Goal: Navigation & Orientation: Find specific page/section

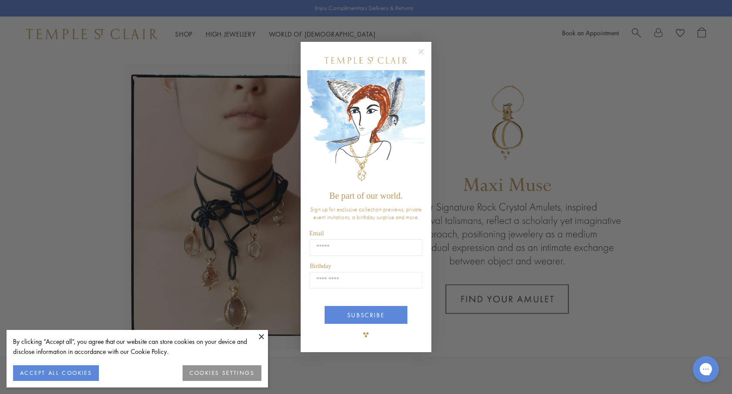
click at [594, 82] on div "Close dialog Be part of our world. Sign up for exclusive collection previews, p…" at bounding box center [366, 197] width 732 height 394
click at [422, 52] on circle "Close dialog" at bounding box center [421, 52] width 10 height 10
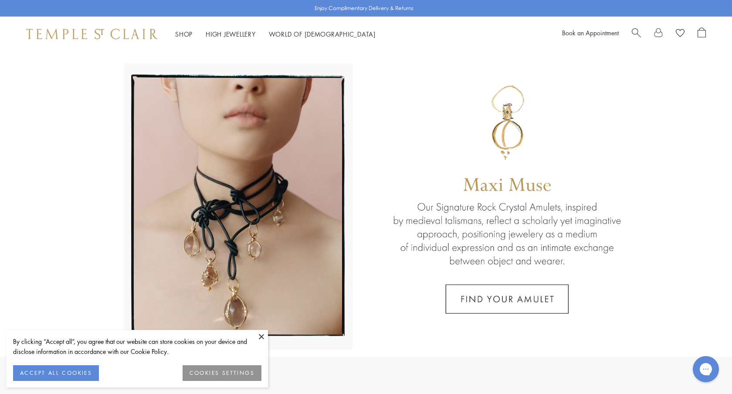
click at [262, 337] on button at bounding box center [261, 336] width 13 height 13
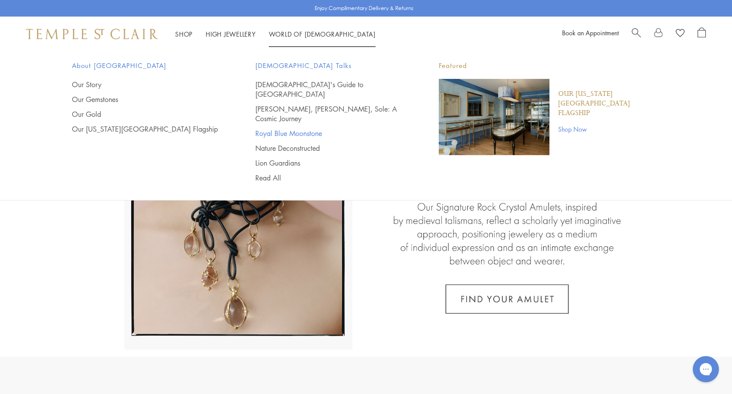
click at [302, 128] on link "Royal Blue Moonstone" at bounding box center [329, 133] width 149 height 10
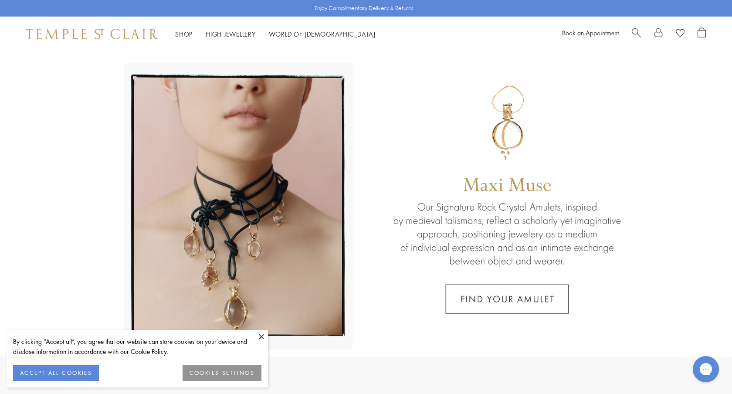
click at [264, 335] on button at bounding box center [261, 336] width 13 height 13
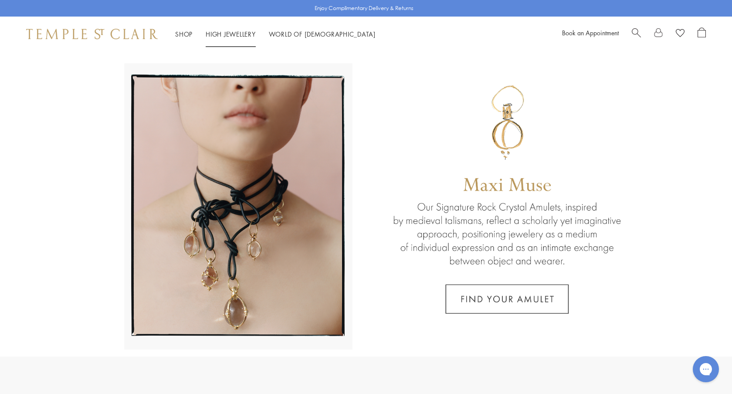
click at [238, 30] on li "High Jewellery High Jewellery" at bounding box center [231, 34] width 50 height 11
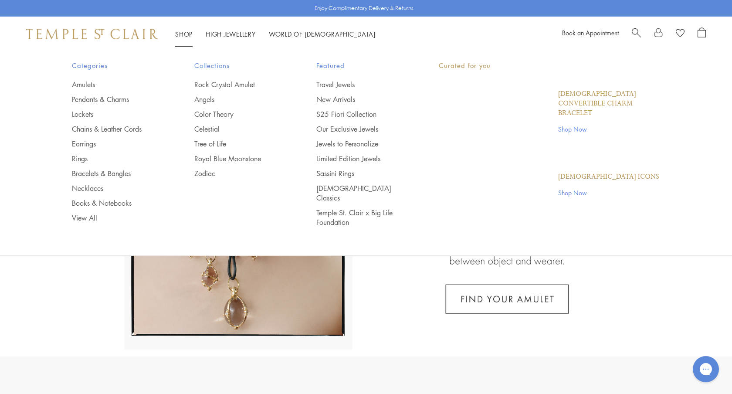
click at [179, 30] on li "Shop Shop Categories Amulets Pendants & Charms Lockets Chains & Leather Cords E…" at bounding box center [183, 34] width 17 height 11
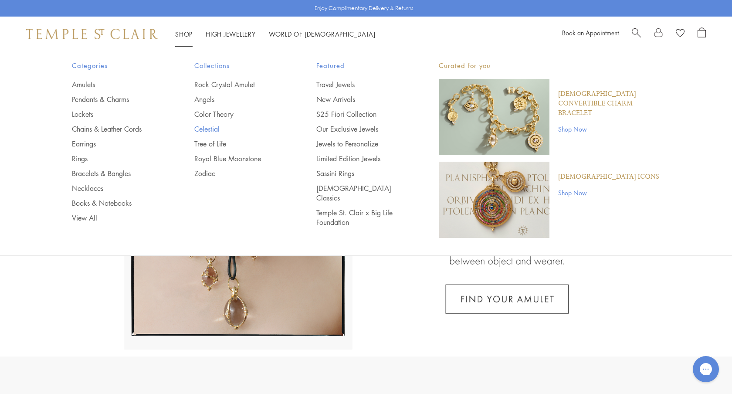
click at [217, 130] on link "Celestial" at bounding box center [238, 129] width 88 height 10
